Goal: Information Seeking & Learning: Learn about a topic

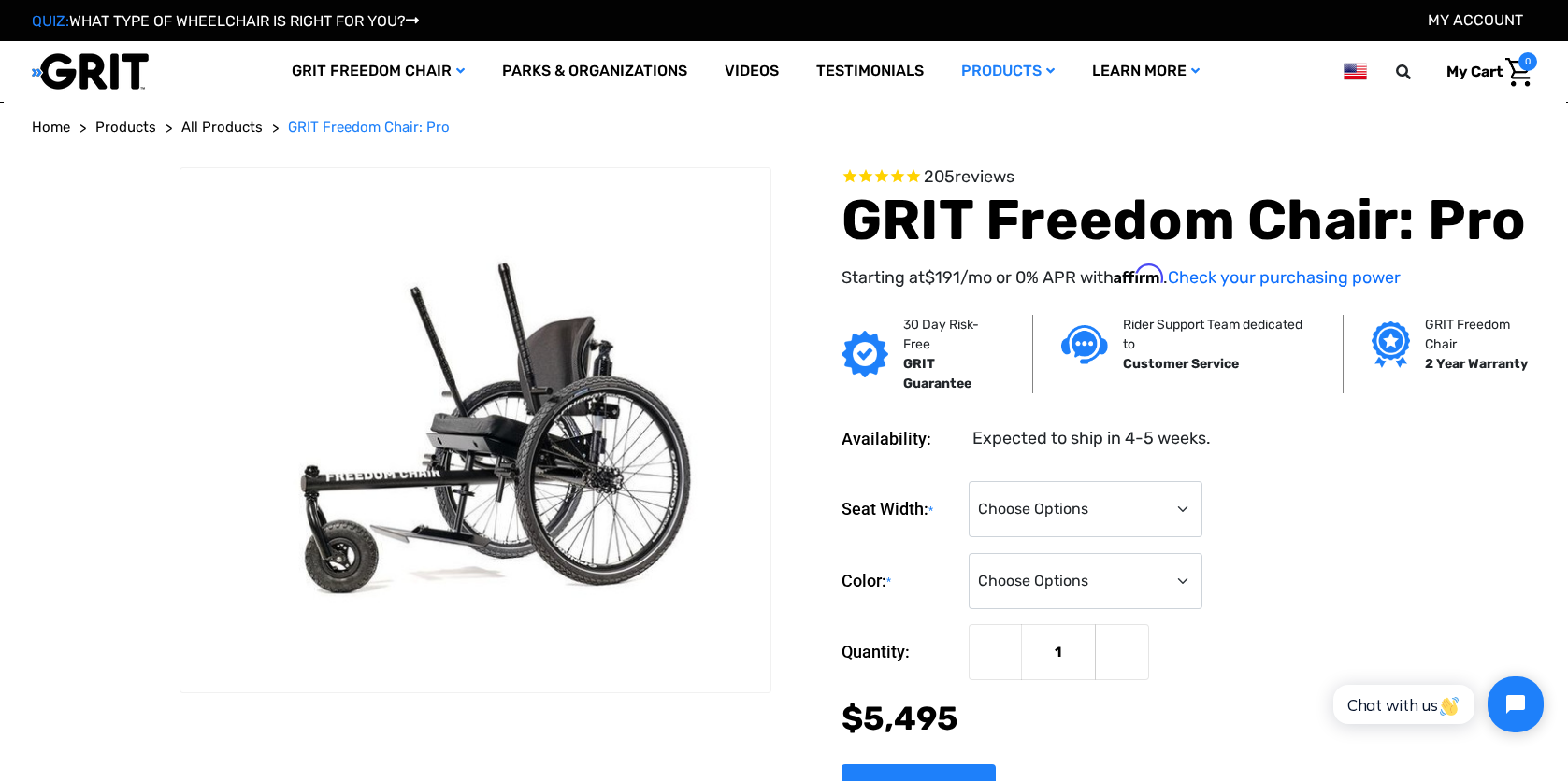
click at [1518, 511] on div "Seat Width: * Choose Options 16" 18" 20"" at bounding box center [1189, 510] width 696 height 57
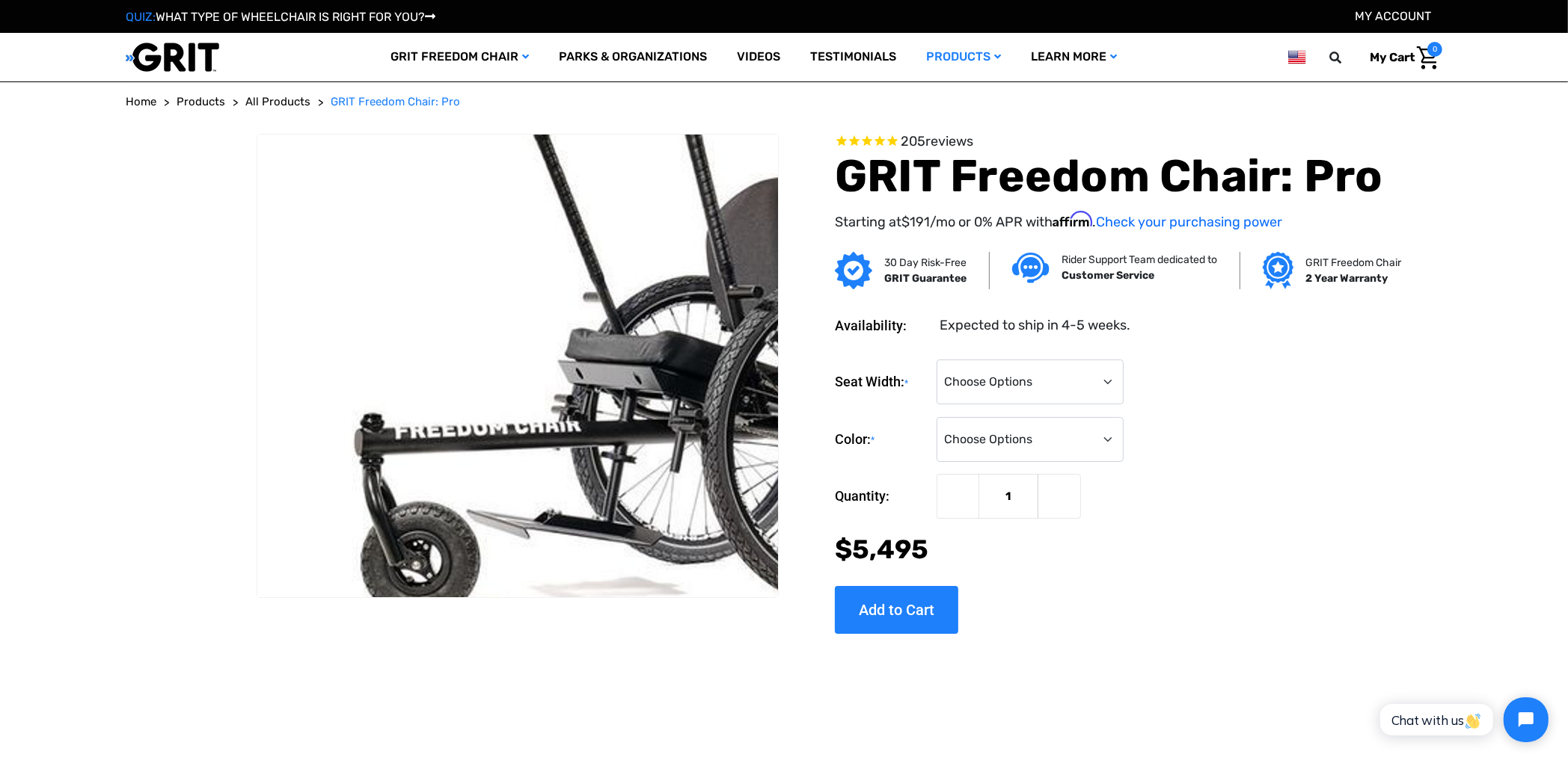
click at [374, 394] on img at bounding box center [637, 355] width 957 height 638
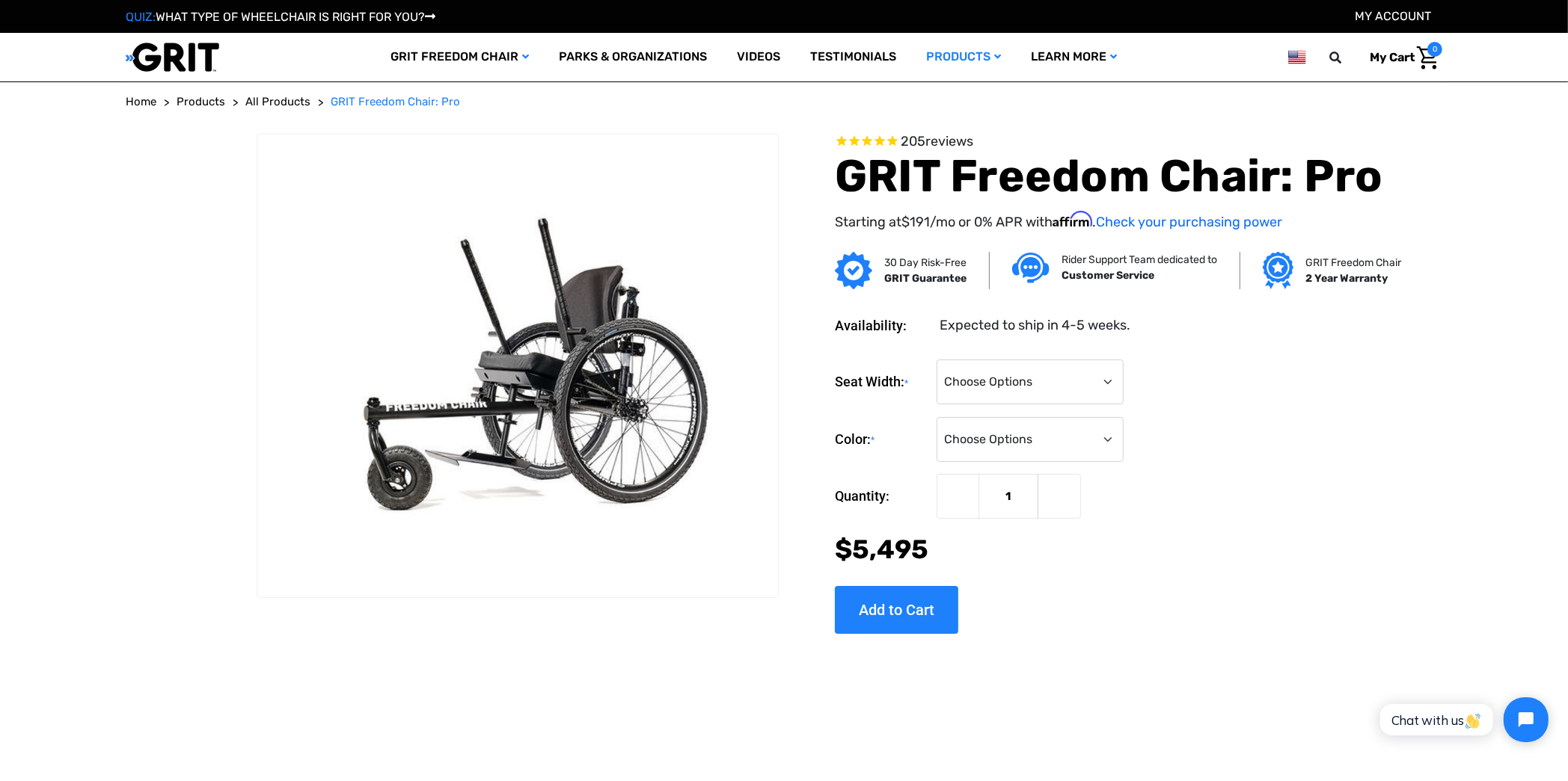
click at [917, 137] on span "205 reviews" at bounding box center [937, 141] width 73 height 17
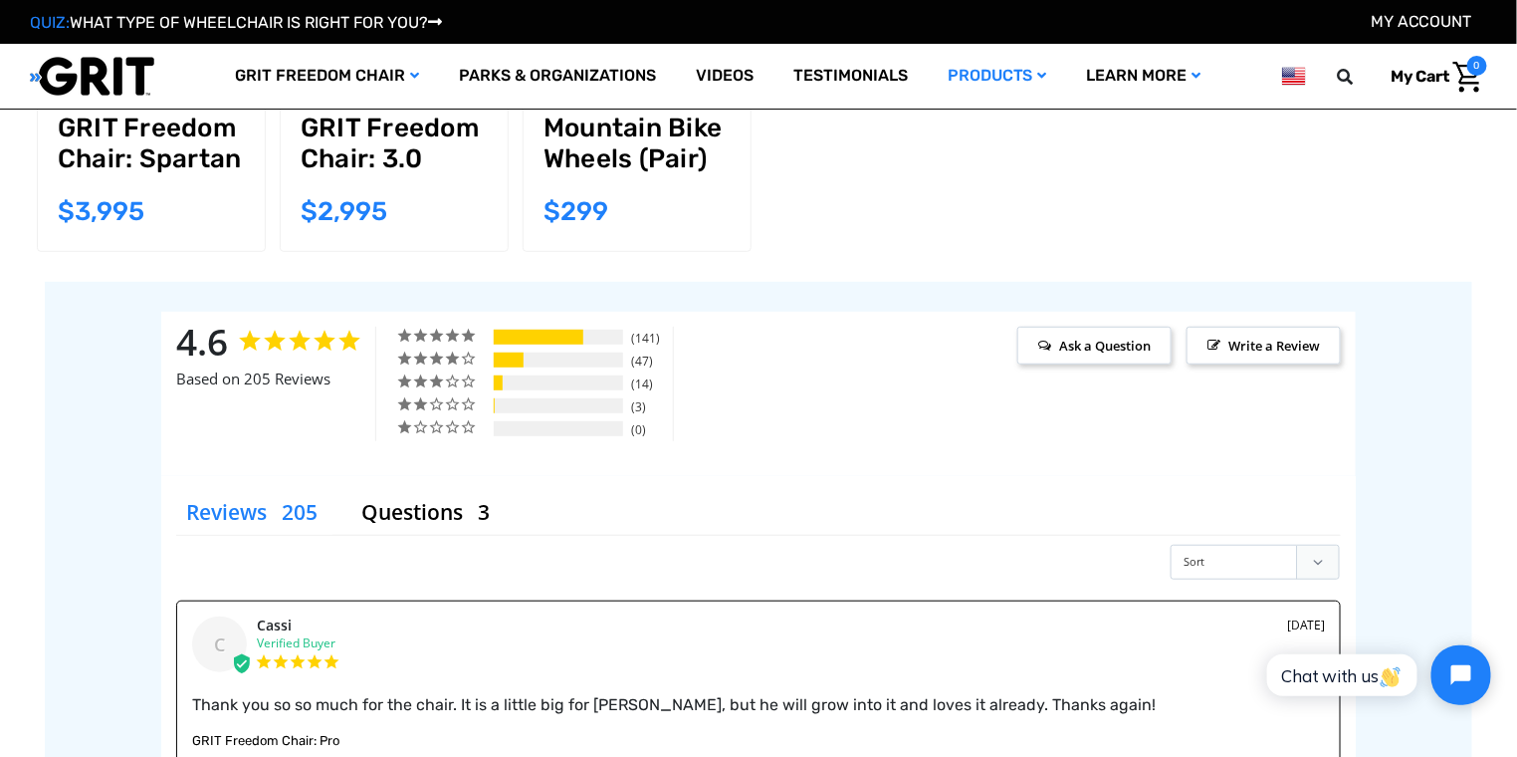
scroll to position [3065, 0]
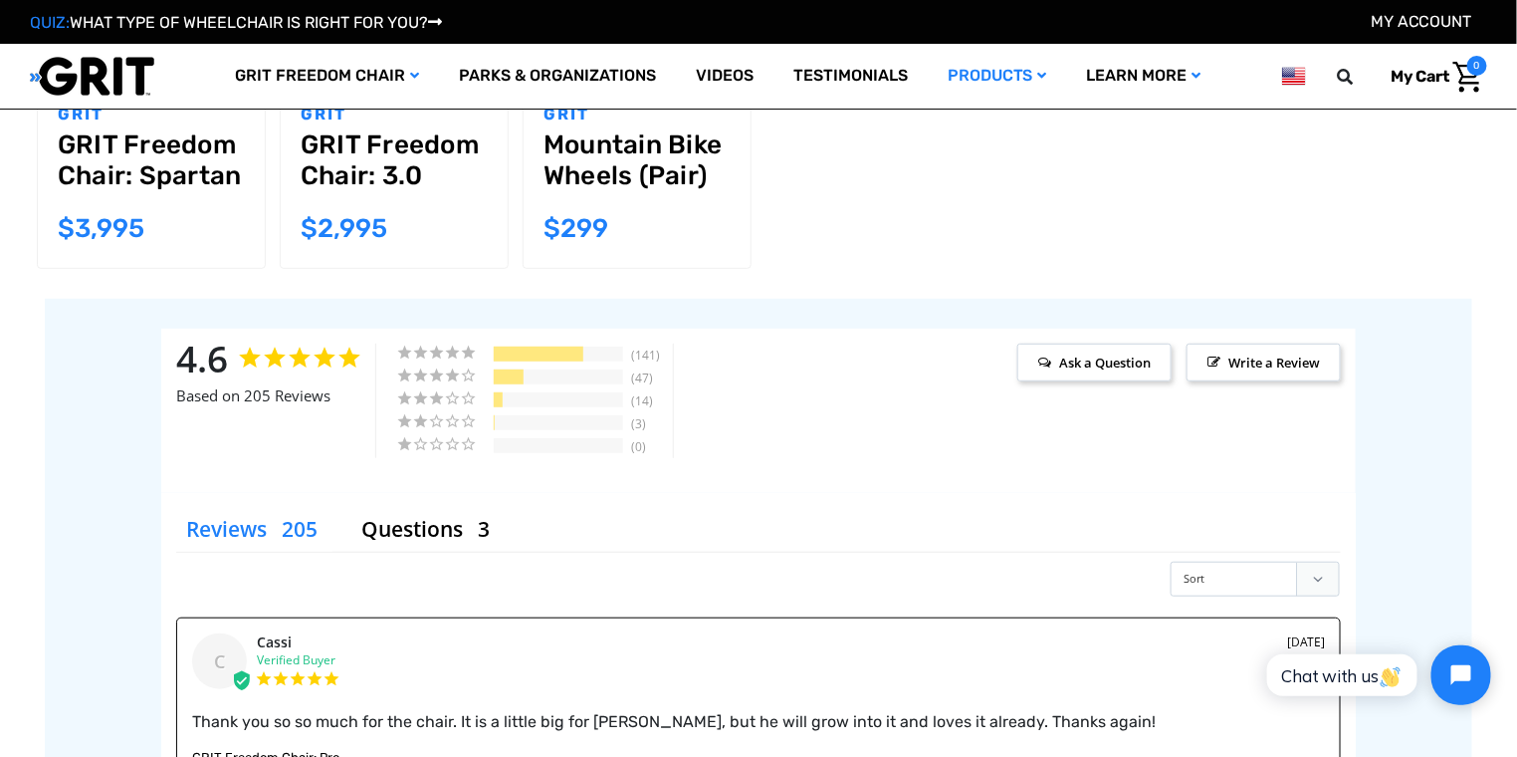
click at [411, 403] on div "5 ★ 69% 141 4 ★ 23% 47 3 ★ 7% 14 2 ★ 1% 3 1 ★ 0% 0" at bounding box center [524, 400] width 299 height 114
click at [402, 400] on div "5 ★ 69% 141 4 ★ 23% 47 3 ★ 7% 14 2 ★ 1% 3 1 ★ 0% 0" at bounding box center [524, 400] width 299 height 114
click at [613, 413] on div "5 ★ 69% 141 4 ★ 23% 47 3 ★ 7% 14 2 ★ 1% 3 1 ★ 0% 0" at bounding box center [524, 400] width 299 height 114
click at [484, 412] on div "2 ★" at bounding box center [443, 420] width 95 height 17
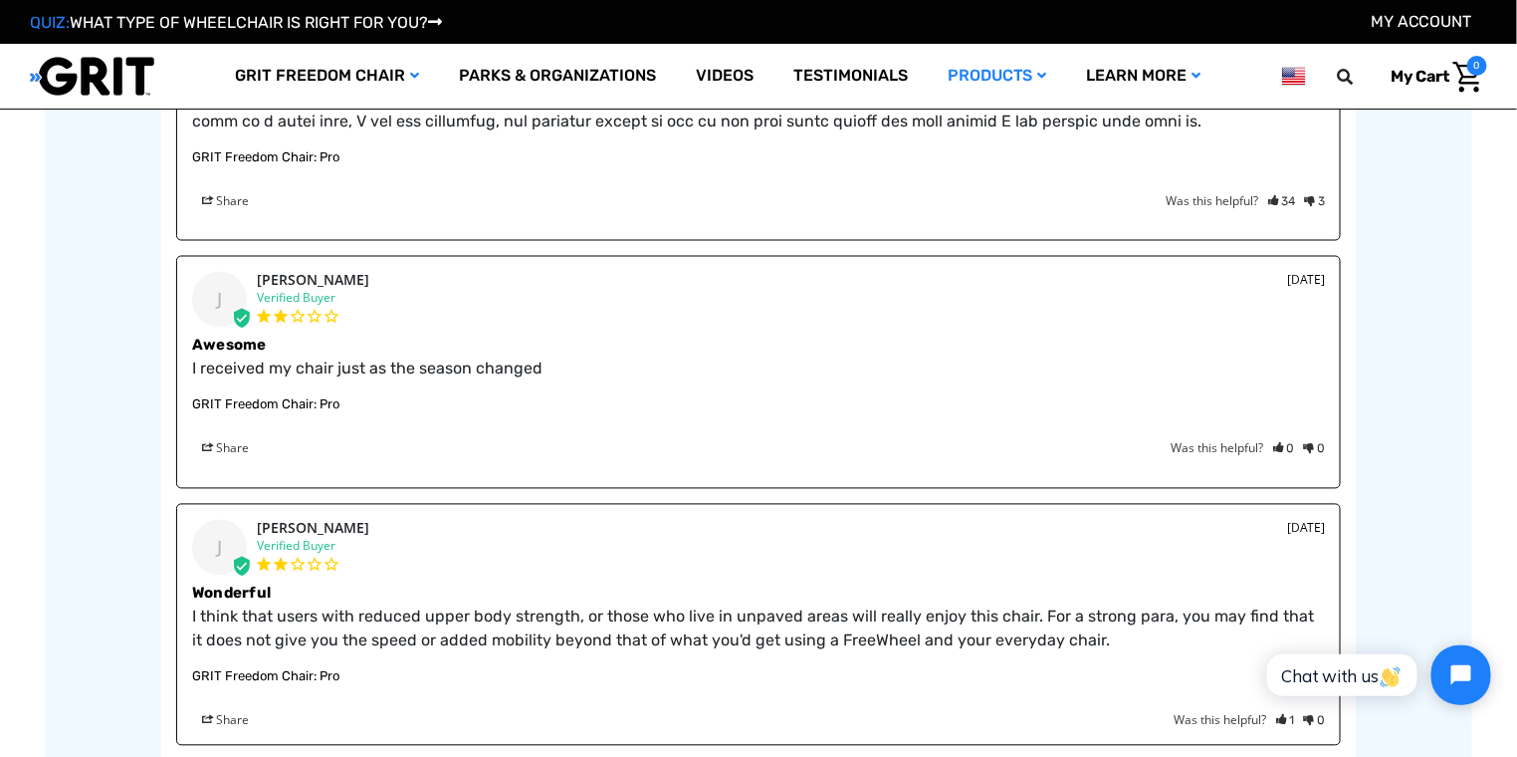
scroll to position [4061, 0]
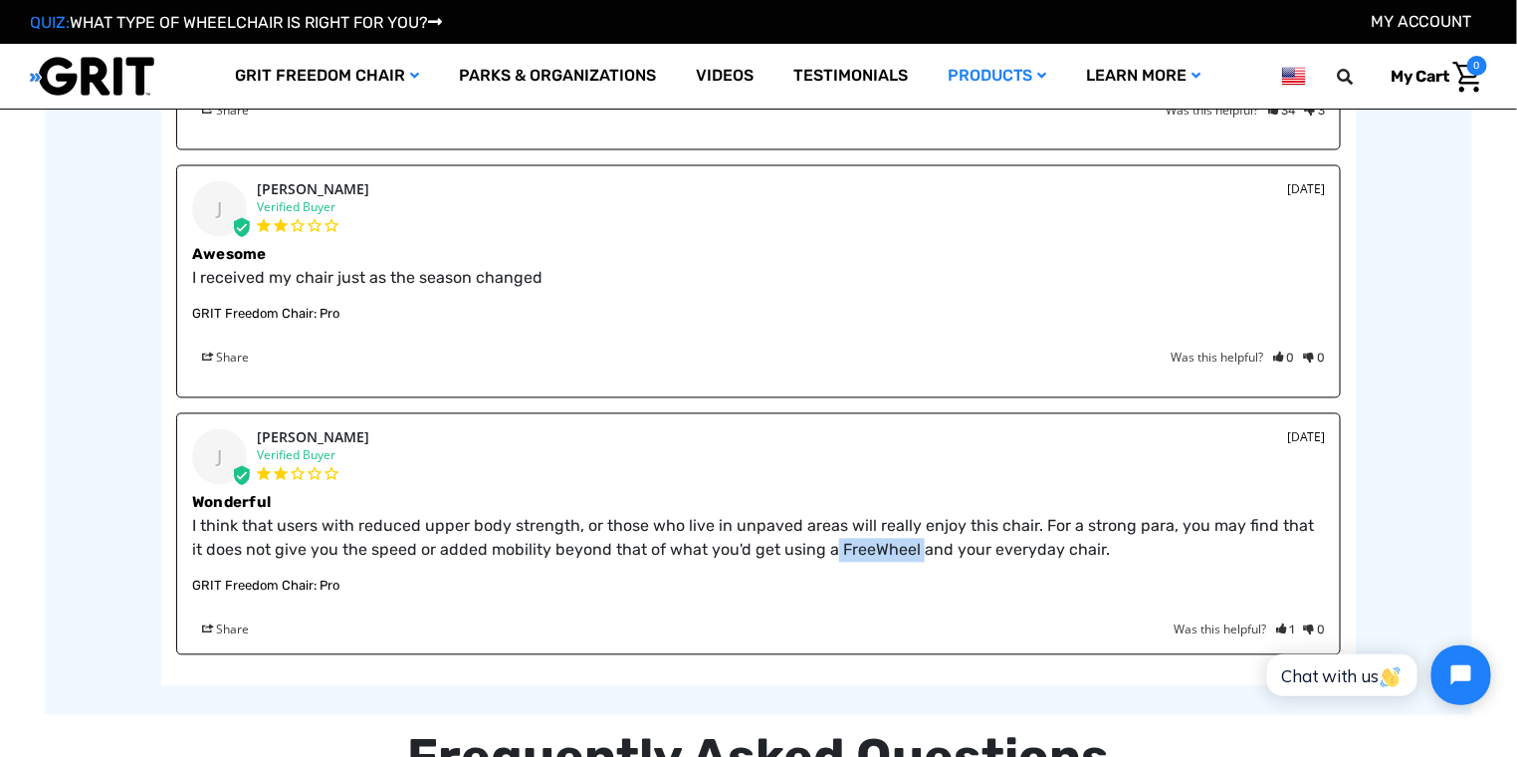
drag, startPoint x: 895, startPoint y: 510, endPoint x: 813, endPoint y: 515, distance: 81.8
click at [813, 515] on p "I think that users with reduced upper body strength, or those who live in unpav…" at bounding box center [758, 539] width 1133 height 48
copy p "FreeWheel"
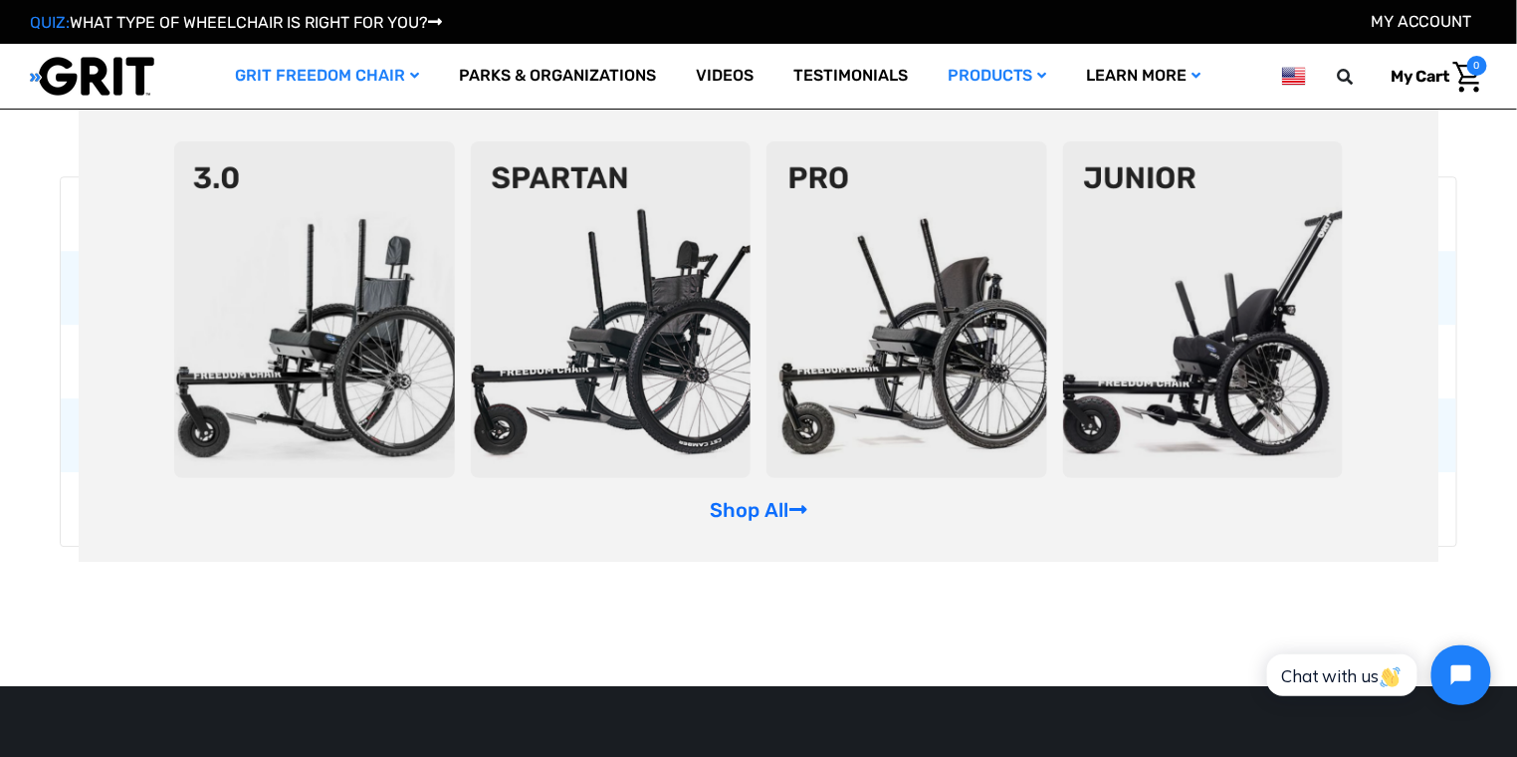
scroll to position [4785, 0]
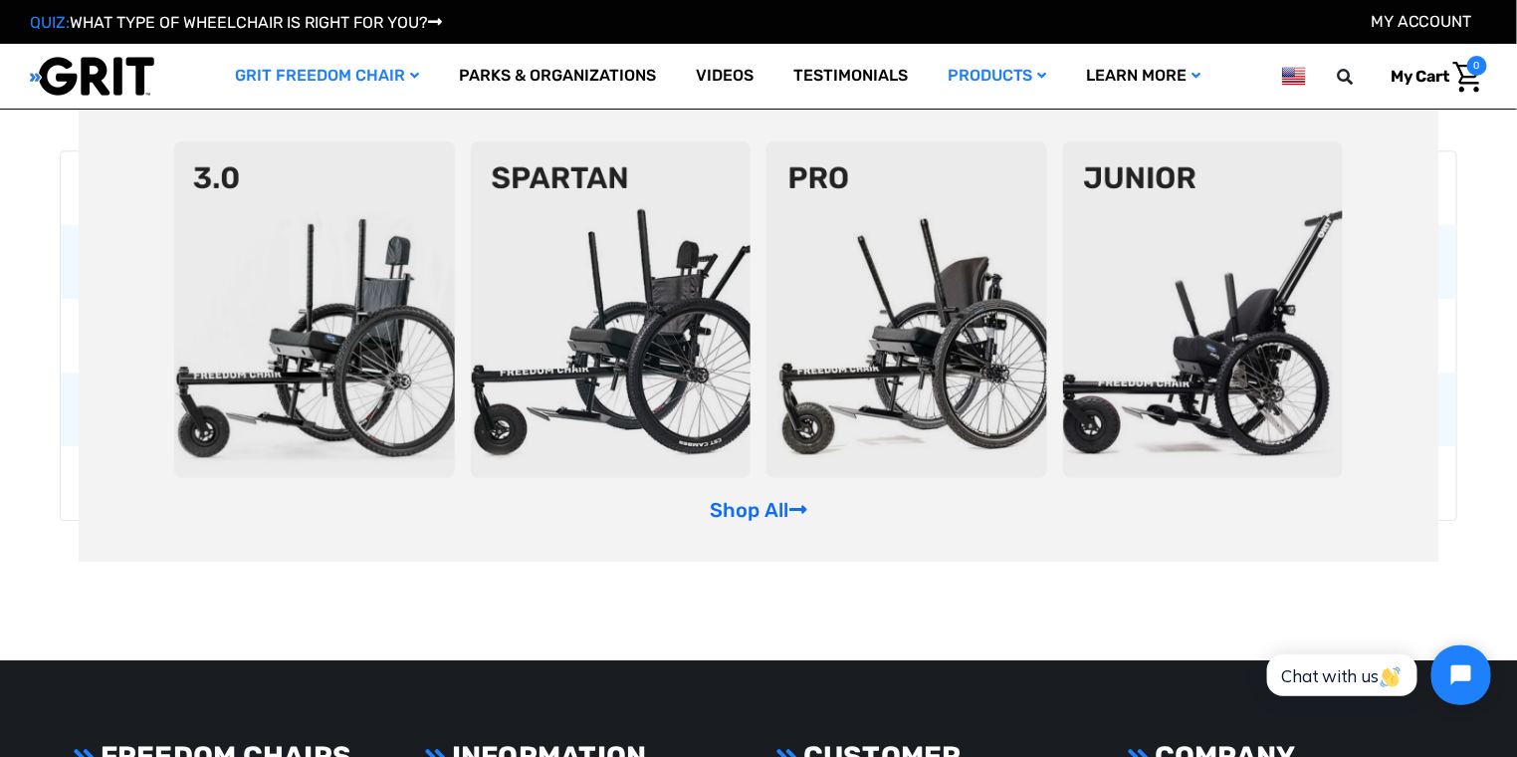
click at [632, 349] on img at bounding box center [611, 309] width 281 height 336
